Goal: Check status: Check status

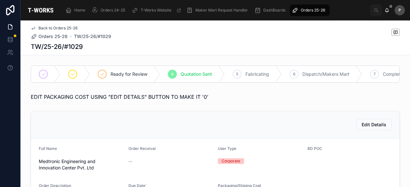
click at [306, 11] on span "Orders 25-26" at bounding box center [313, 10] width 24 height 5
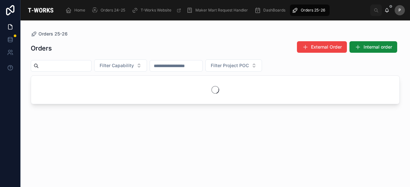
click at [60, 67] on input "text" at bounding box center [65, 65] width 53 height 9
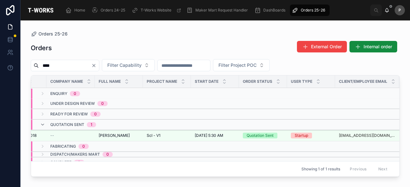
scroll to position [0, 33]
type input "****"
click at [263, 135] on div "Quotation Sent" at bounding box center [259, 136] width 27 height 6
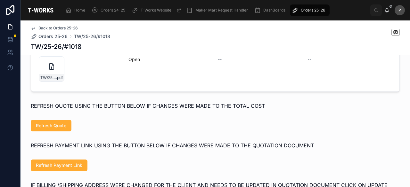
scroll to position [320, 0]
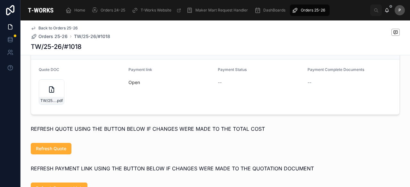
click at [56, 100] on div "TW/25-26/#1018 .pdf" at bounding box center [52, 92] width 26 height 26
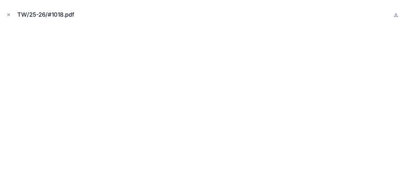
click at [10, 13] on icon "Close modal" at bounding box center [8, 14] width 4 height 4
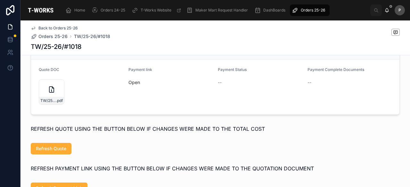
click at [130, 85] on link "Open" at bounding box center [134, 82] width 12 height 5
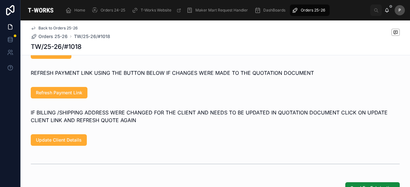
scroll to position [416, 0]
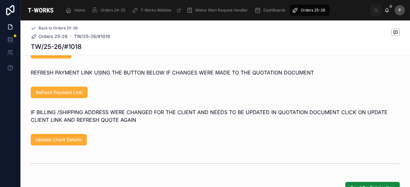
click at [75, 93] on span "Refresh Payment Link" at bounding box center [59, 92] width 46 height 6
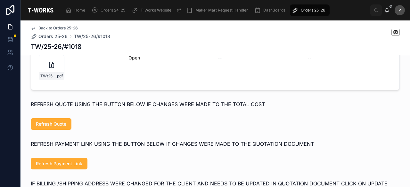
scroll to position [320, 0]
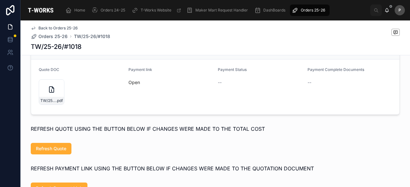
click at [128, 85] on link "Open" at bounding box center [134, 82] width 12 height 5
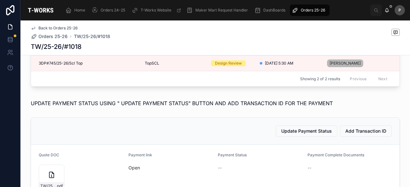
scroll to position [96, 0]
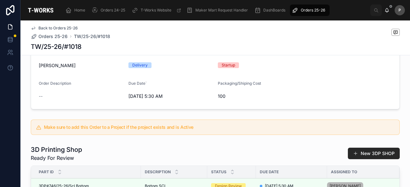
click at [317, 11] on span "Orders 25-26" at bounding box center [313, 10] width 24 height 5
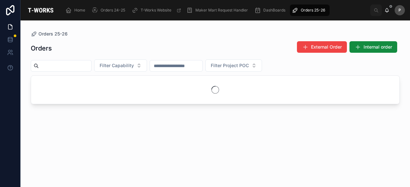
click at [91, 66] on input "text" at bounding box center [65, 65] width 53 height 9
paste input "**********"
type input "**********"
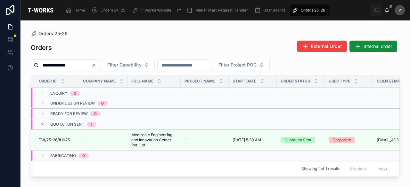
drag, startPoint x: 93, startPoint y: 66, endPoint x: 19, endPoint y: 66, distance: 74.0
click at [19, 66] on div "**********" at bounding box center [205, 93] width 410 height 187
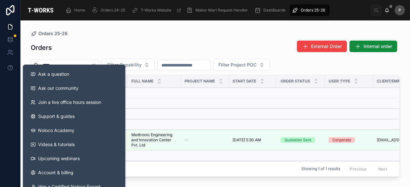
type input "****"
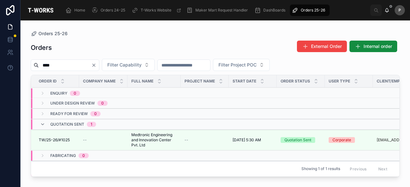
click at [91, 50] on div "Orders External Order Internal order" at bounding box center [215, 47] width 369 height 15
click at [308, 140] on div "Quotation Sent" at bounding box center [297, 140] width 27 height 6
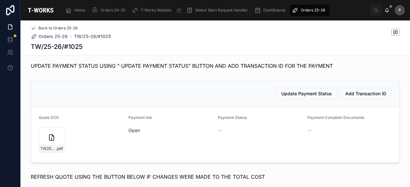
scroll to position [352, 0]
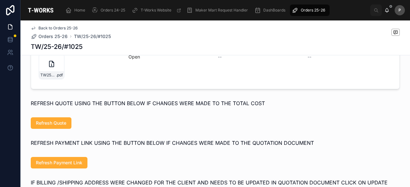
click at [57, 73] on div "TW25-26#1025 .pdf" at bounding box center [52, 67] width 26 height 26
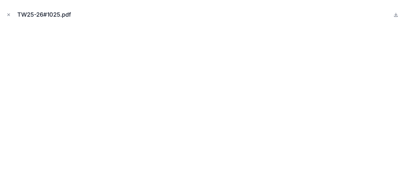
click at [8, 14] on icon "Close modal" at bounding box center [8, 14] width 4 height 4
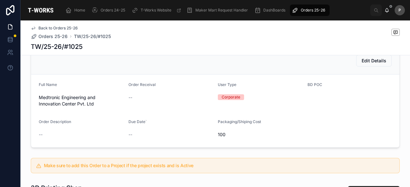
scroll to position [64, 0]
drag, startPoint x: 304, startPoint y: 10, endPoint x: 302, endPoint y: 12, distance: 3.4
click at [304, 10] on span "Orders 25-26" at bounding box center [313, 10] width 24 height 5
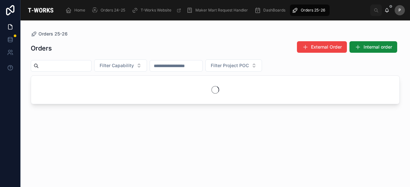
click at [91, 66] on input "text" at bounding box center [65, 65] width 53 height 9
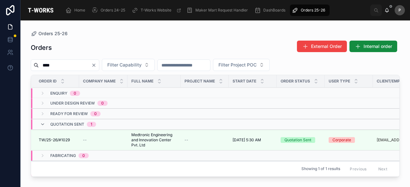
type input "****"
click at [296, 140] on div "Quotation Sent" at bounding box center [297, 140] width 27 height 6
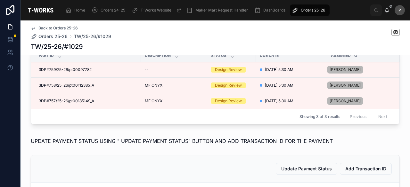
scroll to position [320, 0]
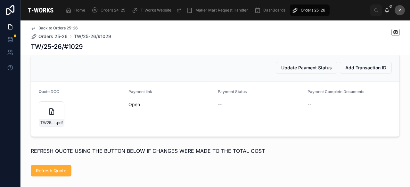
click at [53, 120] on div "TW25-26#1029 .pdf" at bounding box center [52, 115] width 26 height 26
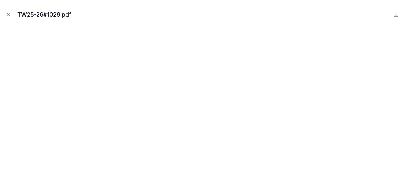
click at [8, 12] on icon "Close modal" at bounding box center [8, 14] width 4 height 4
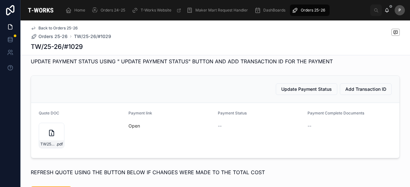
scroll to position [160, 0]
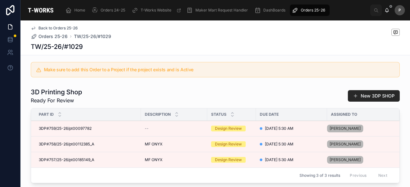
click at [309, 9] on span "Orders 25-26" at bounding box center [313, 10] width 24 height 5
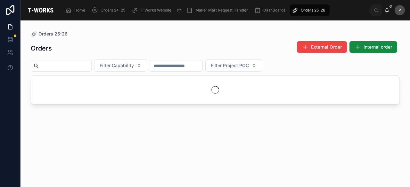
click at [91, 67] on input "text" at bounding box center [65, 65] width 53 height 9
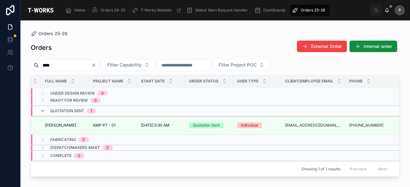
scroll to position [17, 96]
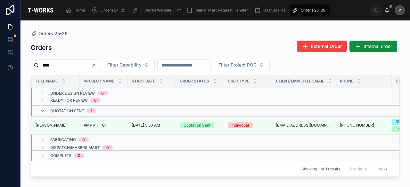
type input "****"
click at [207, 123] on div "Quotation Sent" at bounding box center [196, 126] width 27 height 6
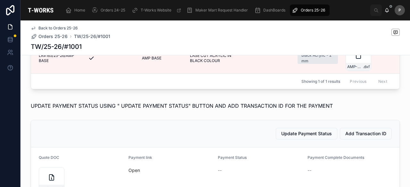
scroll to position [384, 0]
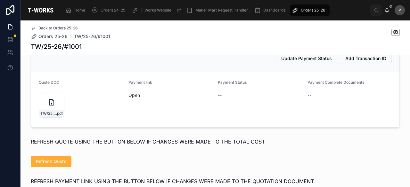
click at [54, 118] on div "TW/25-26/#1001 .pdf" at bounding box center [52, 105] width 26 height 26
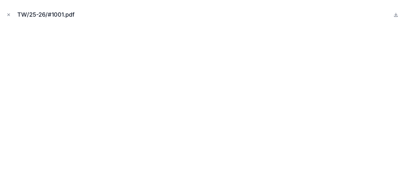
click at [10, 15] on icon "Close modal" at bounding box center [8, 14] width 4 height 4
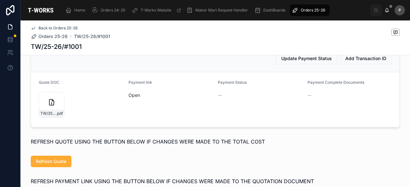
drag, startPoint x: 314, startPoint y: 10, endPoint x: 306, endPoint y: 12, distance: 8.3
click at [314, 10] on span "Orders 25-26" at bounding box center [313, 10] width 24 height 5
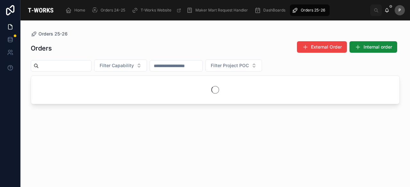
click at [82, 69] on input "text" at bounding box center [65, 65] width 53 height 9
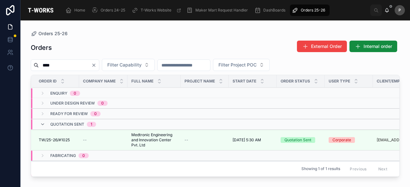
type input "****"
click at [303, 139] on div "Quotation Sent" at bounding box center [297, 140] width 27 height 6
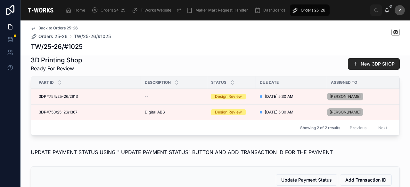
scroll to position [320, 0]
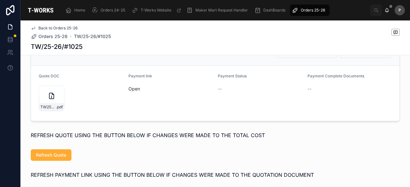
click at [56, 103] on div "TW25-26#1025 .pdf" at bounding box center [52, 99] width 26 height 26
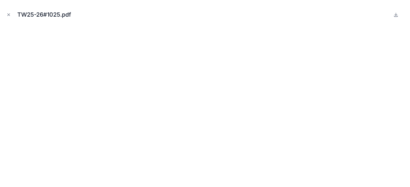
click at [7, 15] on icon "Close modal" at bounding box center [8, 14] width 4 height 4
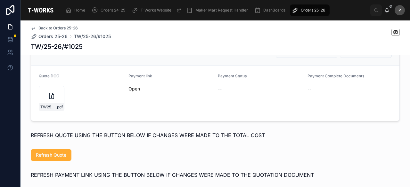
click at [319, 10] on span "Orders 25-26" at bounding box center [313, 10] width 24 height 5
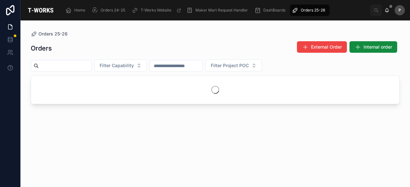
click at [91, 67] on input "text" at bounding box center [65, 65] width 53 height 9
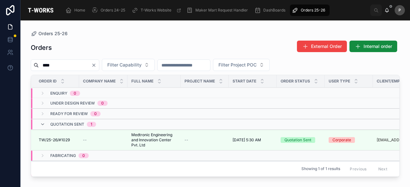
type input "****"
click at [306, 139] on div "Quotation Sent" at bounding box center [297, 140] width 27 height 6
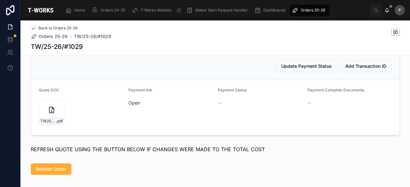
scroll to position [320, 0]
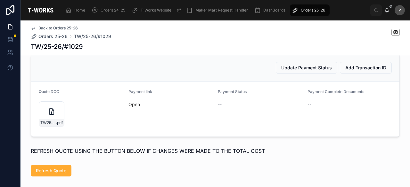
click at [57, 121] on div "TW25-26#1029 .pdf" at bounding box center [52, 115] width 26 height 26
click at [59, 118] on div "TW25-26#1029 .pdf" at bounding box center [52, 115] width 26 height 26
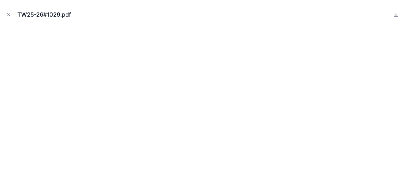
click at [10, 15] on icon "Close modal" at bounding box center [8, 14] width 4 height 4
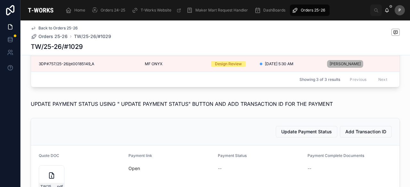
scroll to position [64, 0]
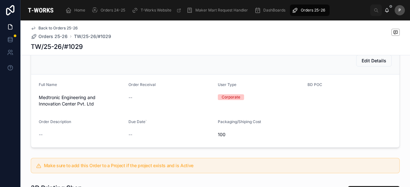
click at [306, 12] on span "Orders 25-26" at bounding box center [313, 10] width 24 height 5
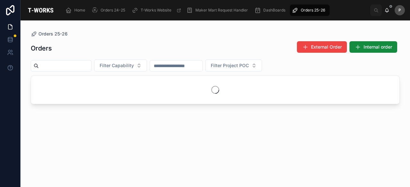
click at [72, 67] on input "text" at bounding box center [65, 65] width 53 height 9
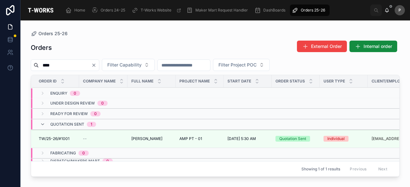
type input "****"
click at [283, 139] on div "Quotation Sent" at bounding box center [292, 139] width 27 height 6
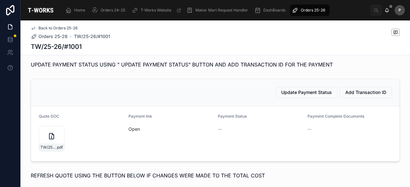
scroll to position [416, 0]
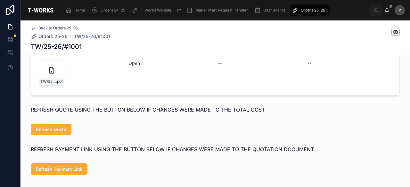
click at [54, 133] on span "Refresh Quote" at bounding box center [51, 129] width 30 height 6
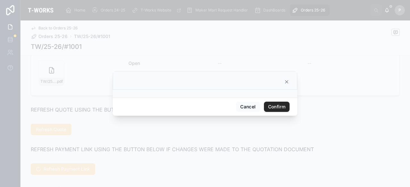
click at [273, 105] on button "Confirm" at bounding box center [277, 107] width 26 height 10
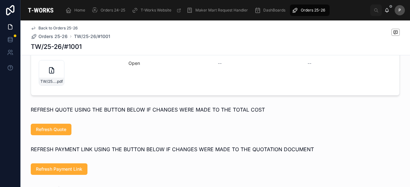
click at [59, 86] on div "TW/25-26/#1001 .pdf" at bounding box center [52, 73] width 26 height 26
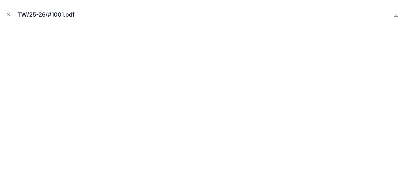
click at [9, 14] on icon "Close modal" at bounding box center [8, 14] width 4 height 4
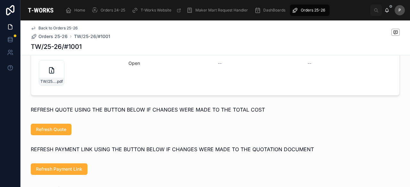
click at [130, 66] on link "Open" at bounding box center [134, 63] width 12 height 5
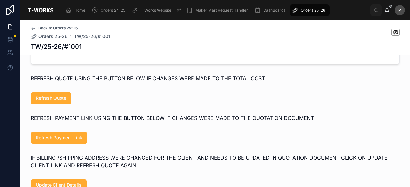
scroll to position [480, 0]
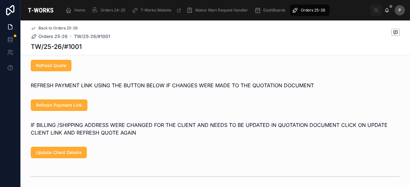
click at [76, 109] on span "Refresh Payment Link" at bounding box center [59, 105] width 46 height 6
click at [77, 109] on span "Refresh Payment Link" at bounding box center [59, 105] width 46 height 6
click at [68, 111] on button "Refresh Payment Link" at bounding box center [59, 106] width 57 height 12
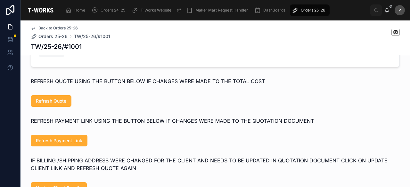
scroll to position [416, 0]
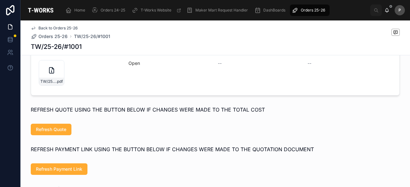
click at [130, 66] on link "Open" at bounding box center [134, 63] width 12 height 5
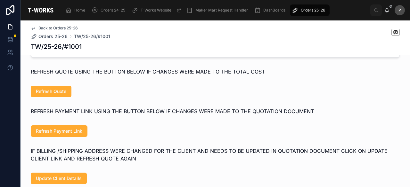
scroll to position [512, 0]
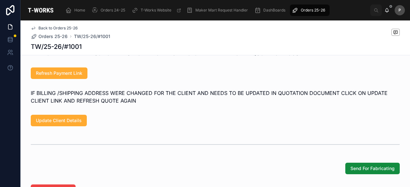
click at [77, 77] on span "Refresh Payment Link" at bounding box center [59, 73] width 46 height 6
click at [78, 77] on span "Refresh Payment Link" at bounding box center [59, 73] width 46 height 6
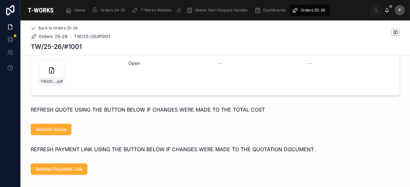
click at [132, 66] on link "Open" at bounding box center [134, 63] width 12 height 5
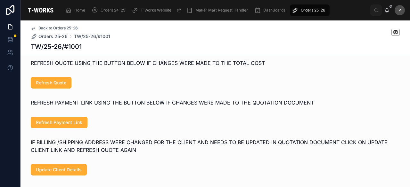
scroll to position [480, 0]
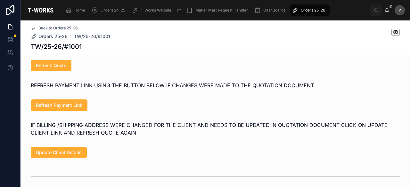
click at [55, 109] on span "Refresh Payment Link" at bounding box center [59, 105] width 46 height 6
click at [75, 111] on button "Refresh Payment Link" at bounding box center [59, 106] width 57 height 12
click at [74, 109] on span "Refresh Payment Link" at bounding box center [59, 105] width 46 height 6
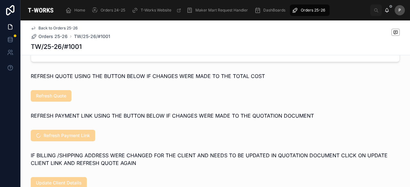
scroll to position [384, 0]
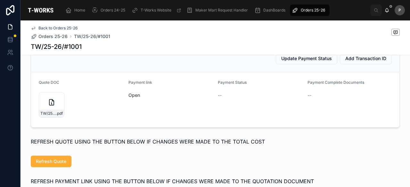
click at [132, 98] on link "Open" at bounding box center [134, 95] width 12 height 5
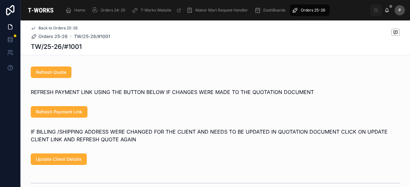
scroll to position [512, 0]
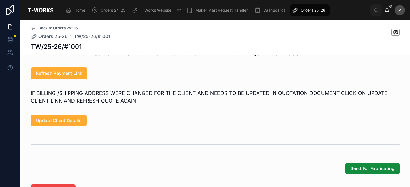
click at [73, 77] on span "Refresh Payment Link" at bounding box center [59, 73] width 46 height 6
click at [54, 77] on span "Refresh Payment Link" at bounding box center [59, 73] width 46 height 6
click at [67, 77] on span "Refresh Payment Link" at bounding box center [59, 73] width 46 height 6
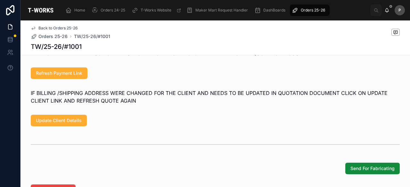
click at [66, 77] on span "Refresh Payment Link" at bounding box center [59, 73] width 46 height 6
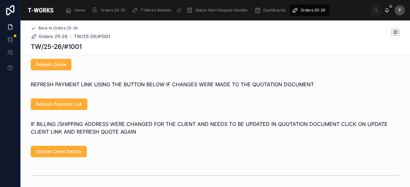
scroll to position [416, 0]
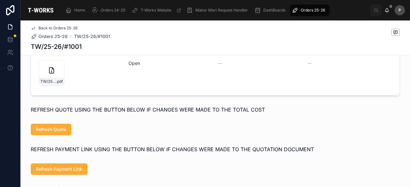
click at [133, 66] on link "Open" at bounding box center [134, 63] width 12 height 5
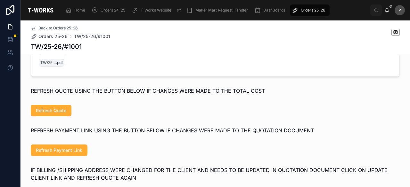
scroll to position [448, 0]
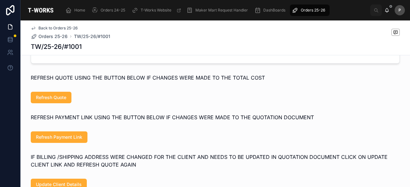
click at [67, 141] on span "Refresh Payment Link" at bounding box center [59, 137] width 46 height 6
click at [56, 143] on button "Refresh Payment Link" at bounding box center [59, 138] width 57 height 12
click at [74, 141] on span "Refresh Payment Link" at bounding box center [59, 137] width 46 height 6
click at [73, 141] on span "Refresh Payment Link" at bounding box center [59, 137] width 46 height 6
click at [75, 141] on span "Refresh Payment Link" at bounding box center [59, 137] width 46 height 6
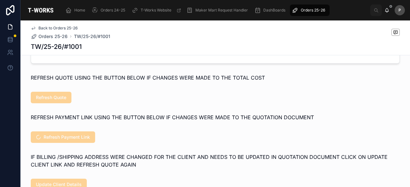
click at [81, 143] on span "Refresh Payment Link" at bounding box center [63, 138] width 64 height 12
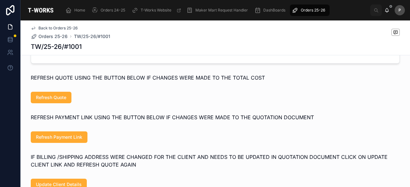
click at [78, 141] on span "Refresh Payment Link" at bounding box center [59, 137] width 46 height 6
click at [75, 143] on button "Refresh Payment Link" at bounding box center [59, 138] width 57 height 12
click at [77, 141] on span "Refresh Payment Link" at bounding box center [59, 137] width 46 height 6
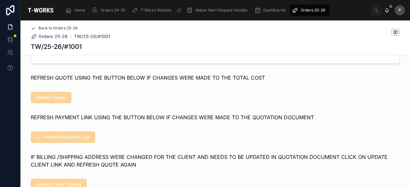
click at [77, 143] on span "Refresh Payment Link" at bounding box center [63, 138] width 64 height 12
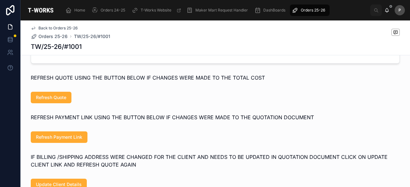
click at [77, 141] on span "Refresh Payment Link" at bounding box center [59, 137] width 46 height 6
click at [75, 141] on span "Refresh Payment Link" at bounding box center [59, 137] width 46 height 6
click at [70, 143] on button "Refresh Payment Link" at bounding box center [59, 138] width 57 height 12
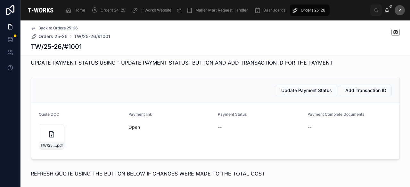
click at [132, 130] on link "Open" at bounding box center [134, 127] width 12 height 5
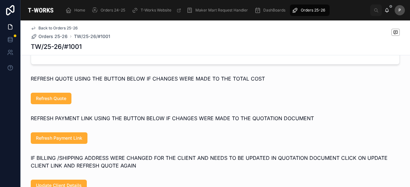
scroll to position [448, 0]
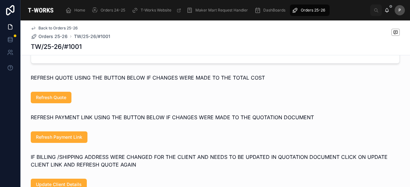
click at [64, 141] on span "Refresh Payment Link" at bounding box center [59, 137] width 46 height 6
click at [73, 141] on span "Refresh Payment Link" at bounding box center [59, 137] width 46 height 6
click at [74, 141] on span "Refresh Payment Link" at bounding box center [59, 137] width 46 height 6
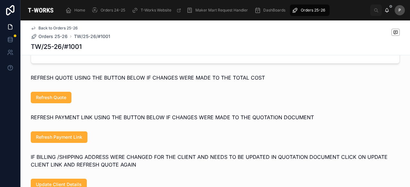
click at [61, 141] on span "Refresh Payment Link" at bounding box center [59, 137] width 46 height 6
click at [74, 141] on span "Refresh Payment Link" at bounding box center [59, 137] width 46 height 6
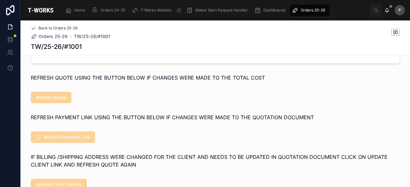
scroll to position [384, 0]
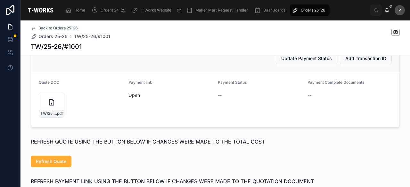
click at [125, 108] on form "Quote DOC TW/25-26/#1001 .pdf Payment link Open Payment Status -- Payment Compl…" at bounding box center [215, 99] width 368 height 55
click at [128, 98] on link "Open" at bounding box center [134, 95] width 12 height 5
drag, startPoint x: 81, startPoint y: 46, endPoint x: 25, endPoint y: 47, distance: 56.0
click at [25, 47] on div "Back to Orders 25-26 Orders 25-26 TW/25-26/#1001 TW/25-26/#1001" at bounding box center [214, 37] width 389 height 35
copy h1 "TW/25-26/#1001"
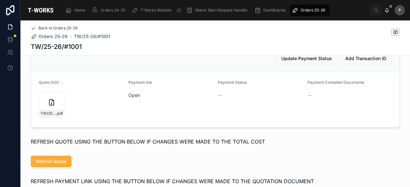
click at [133, 62] on div "Update Payment Status Add Transaction ID" at bounding box center [215, 58] width 368 height 27
click at [134, 98] on link "Open" at bounding box center [134, 95] width 12 height 5
